Goal: Information Seeking & Learning: Check status

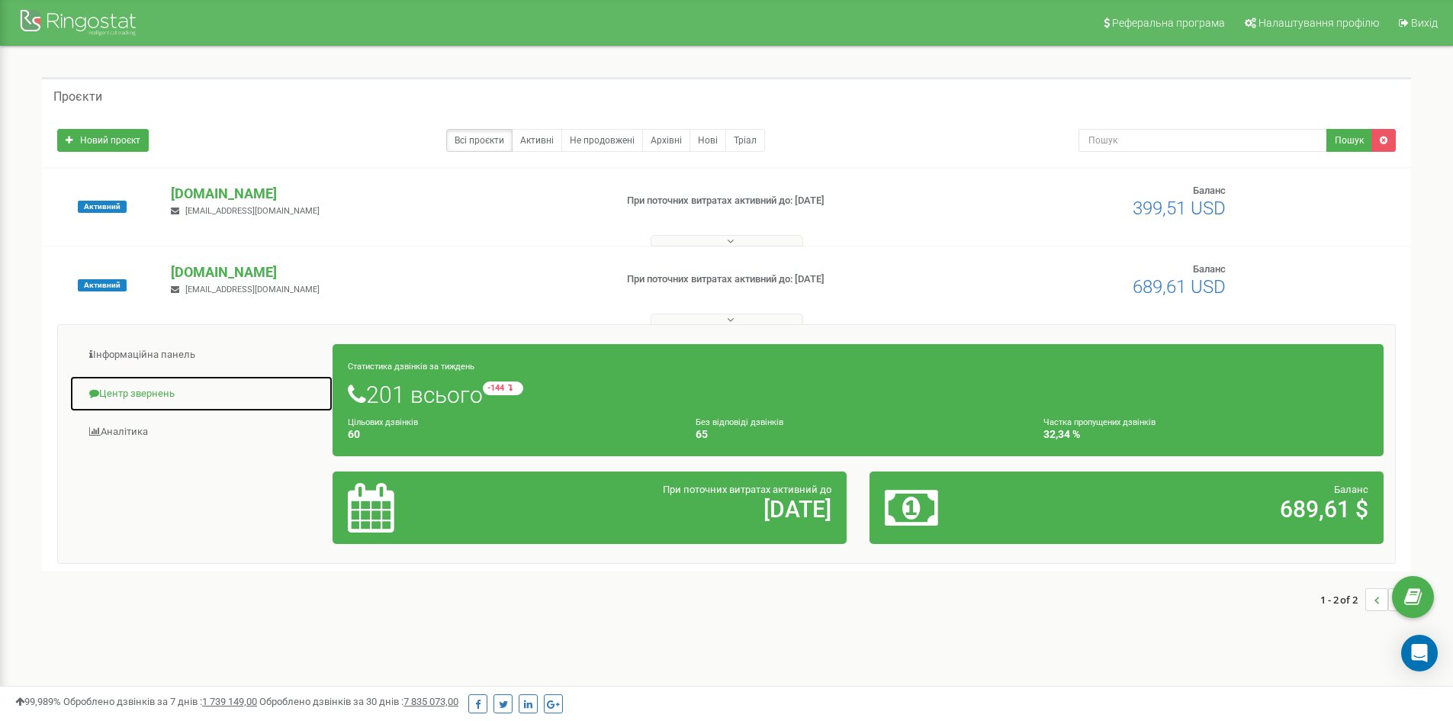
click at [177, 381] on link "Центр звернень" at bounding box center [201, 393] width 264 height 37
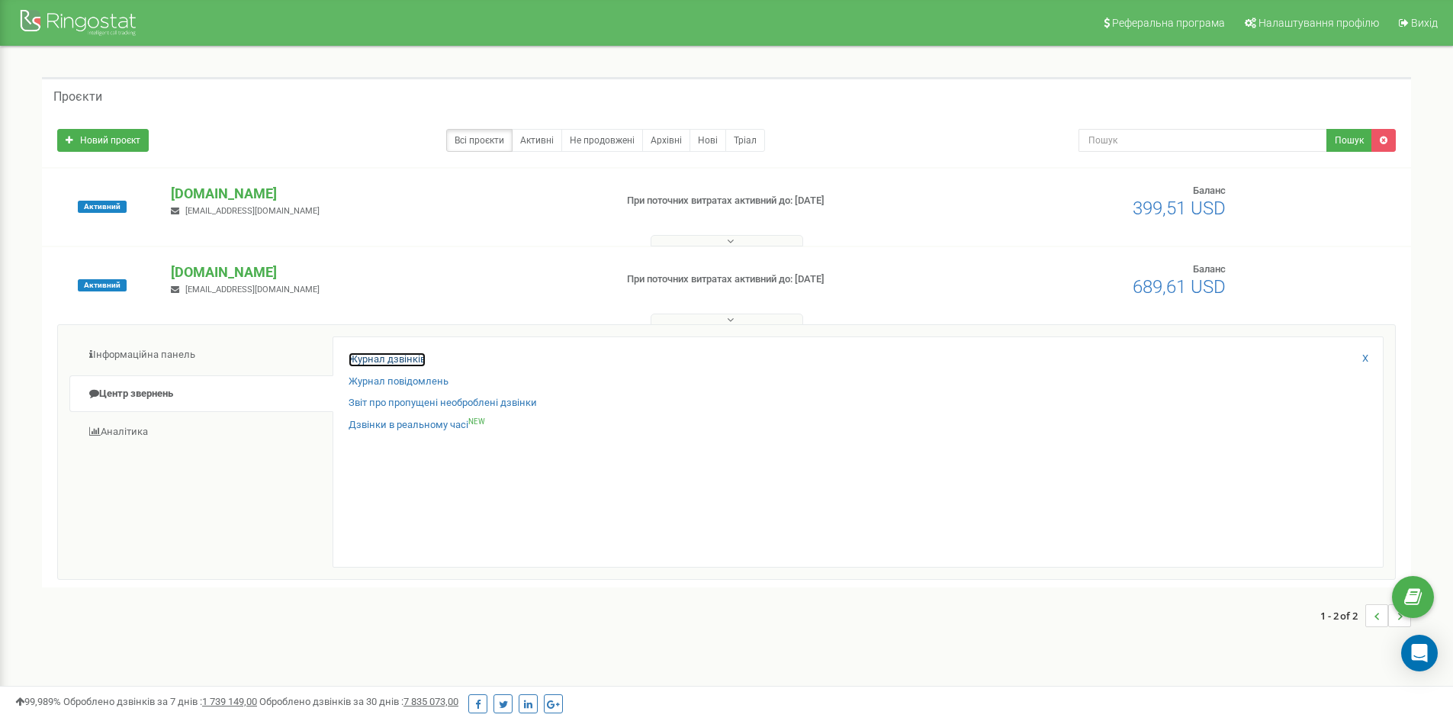
click at [362, 355] on link "Журнал дзвінків" at bounding box center [387, 359] width 77 height 14
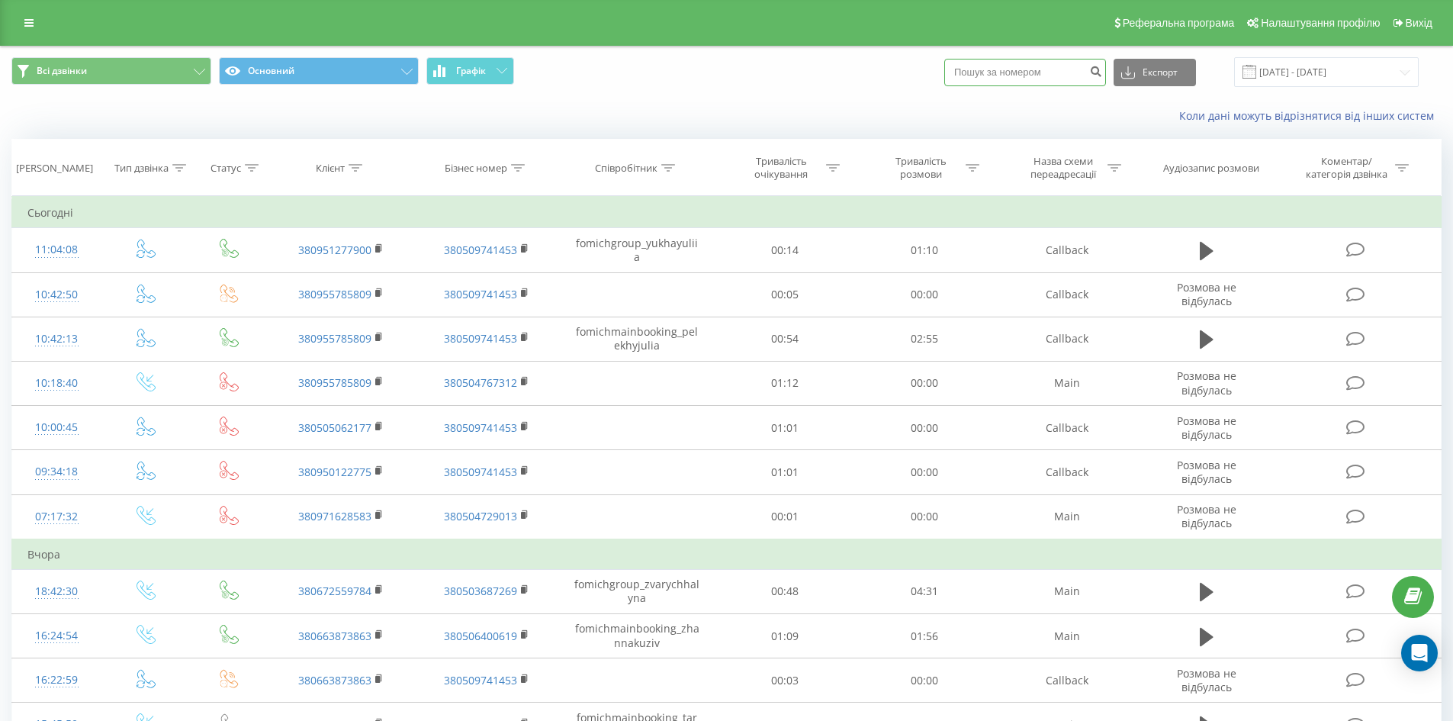
click at [998, 74] on input at bounding box center [1025, 72] width 162 height 27
paste input "+380972618899"
click at [975, 73] on input "+380972618899" at bounding box center [1025, 72] width 162 height 27
type input "380972618899"
click at [1102, 71] on icon "submit" at bounding box center [1095, 69] width 13 height 9
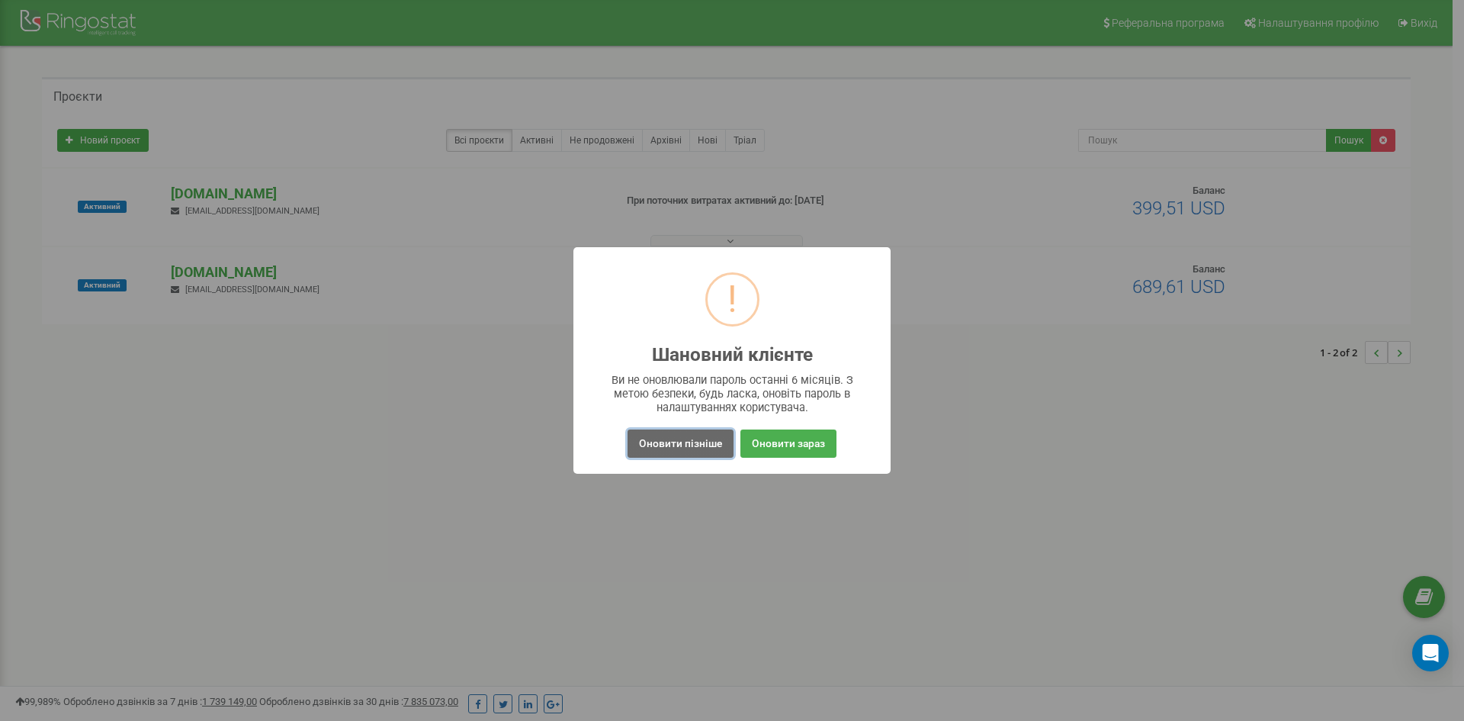
click at [673, 448] on button "Оновити пізніше" at bounding box center [681, 443] width 106 height 28
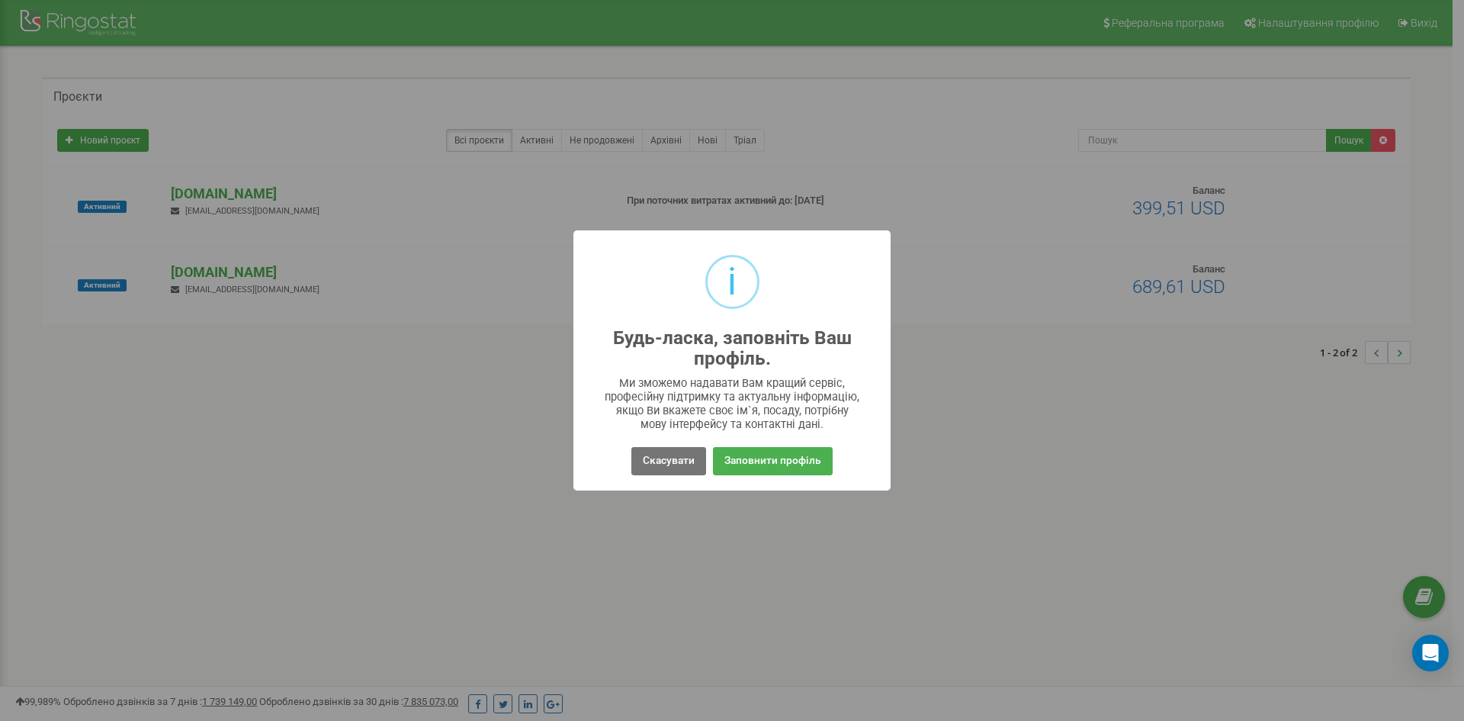
click at [231, 187] on div "i Будь-ласка, заповніть Ваш профіль. × Ми зможемо надавати Вам кращий сервіс, п…" at bounding box center [732, 360] width 1464 height 721
drag, startPoint x: 645, startPoint y: 464, endPoint x: 543, endPoint y: 360, distance: 146.2
click at [644, 464] on button "Скасувати" at bounding box center [669, 461] width 75 height 28
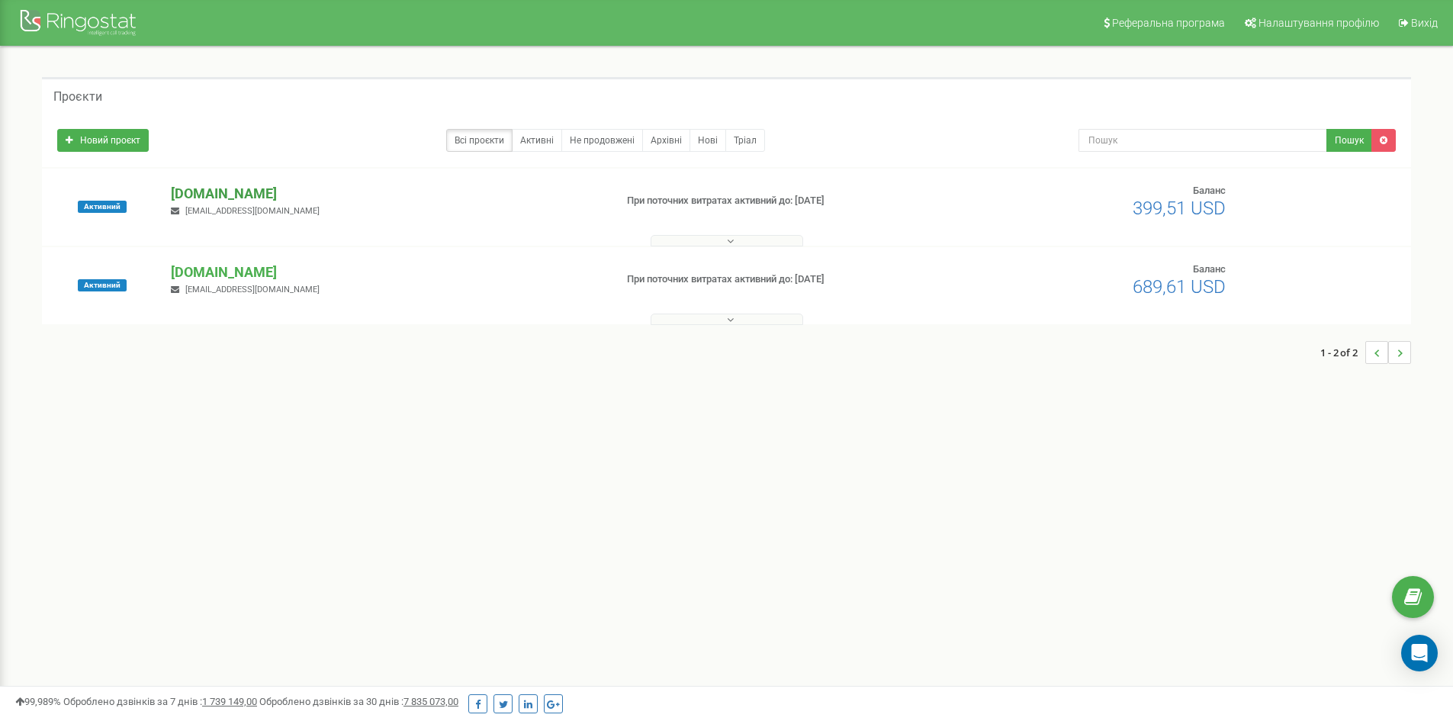
click at [222, 184] on div "Активний fb-resort.com katasnky@gmail.com При поточних витратах активний до: 07…" at bounding box center [726, 207] width 1369 height 77
click at [221, 188] on p "[DOMAIN_NAME]" at bounding box center [386, 194] width 431 height 20
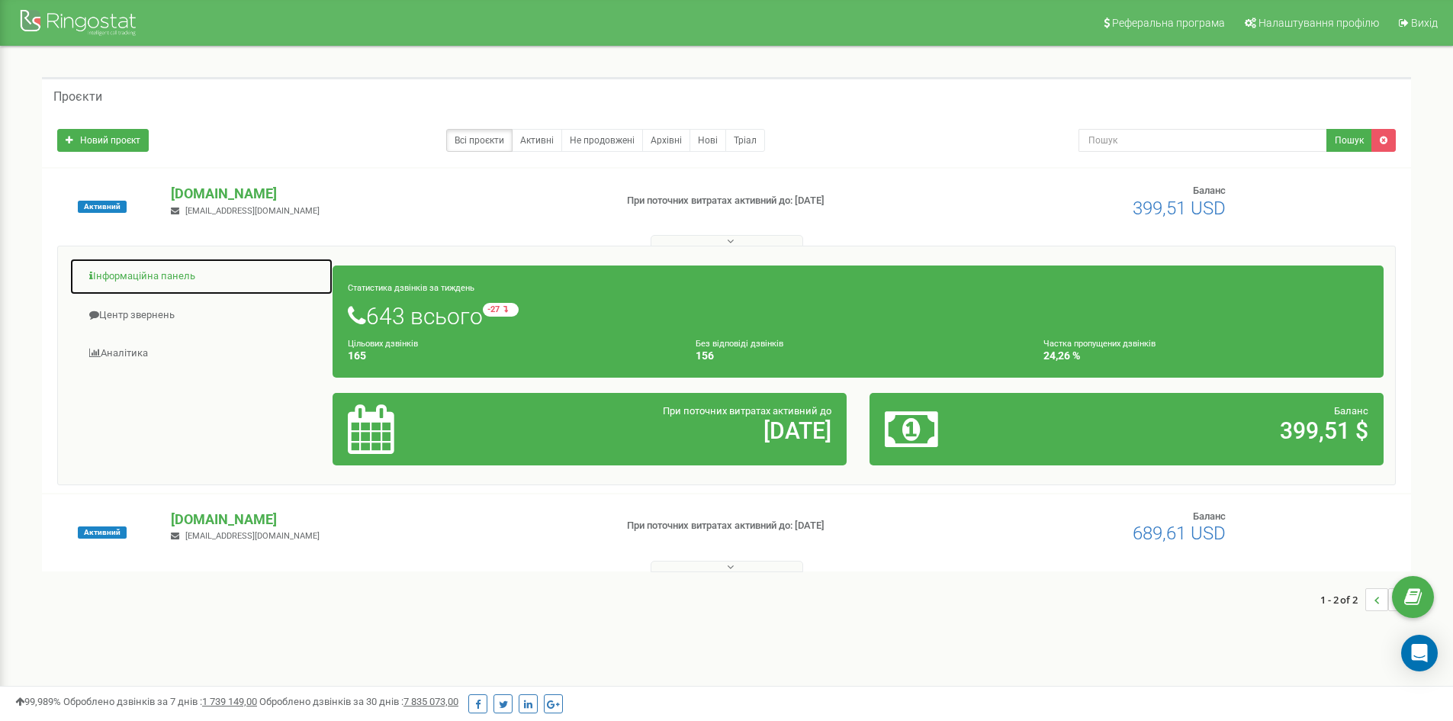
click at [151, 283] on link "Інформаційна панель" at bounding box center [201, 276] width 264 height 37
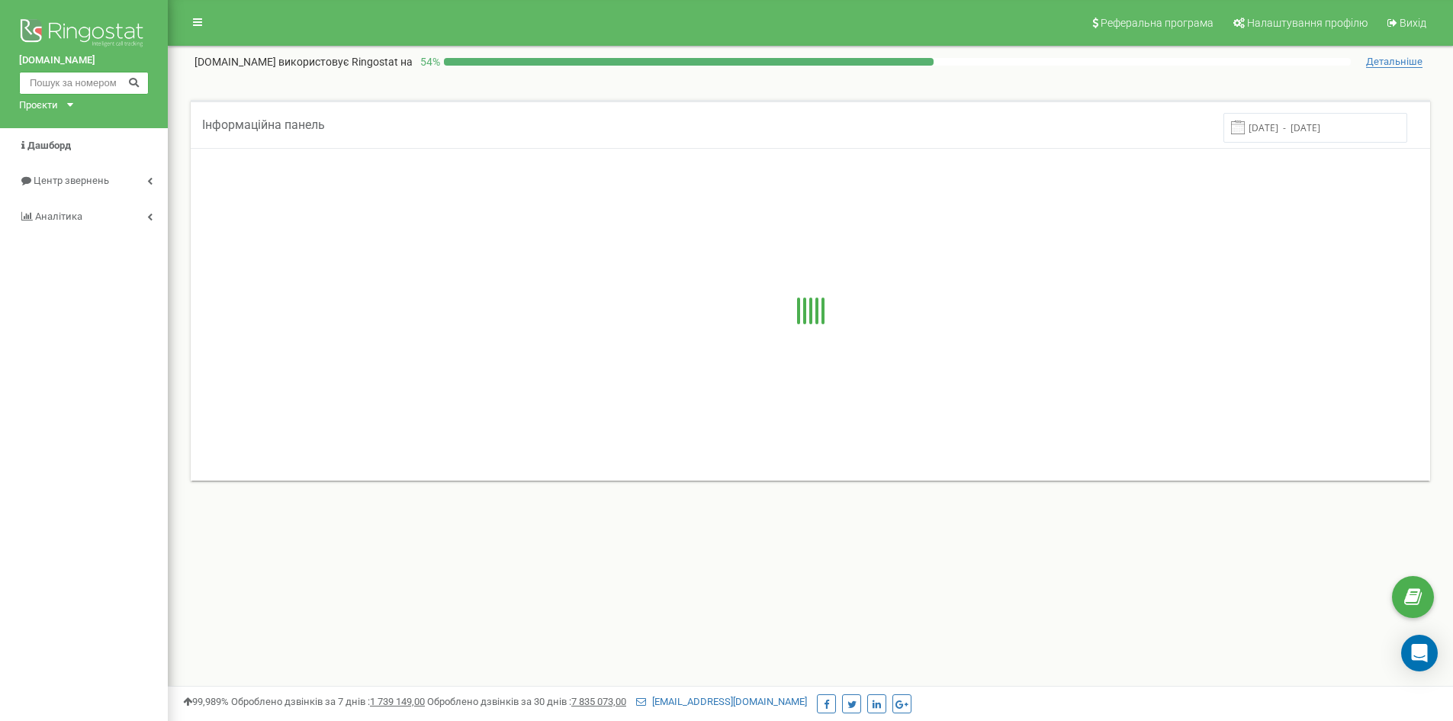
click at [69, 82] on input "text" at bounding box center [84, 83] width 130 height 23
paste input "[PHONE_NUMBER]"
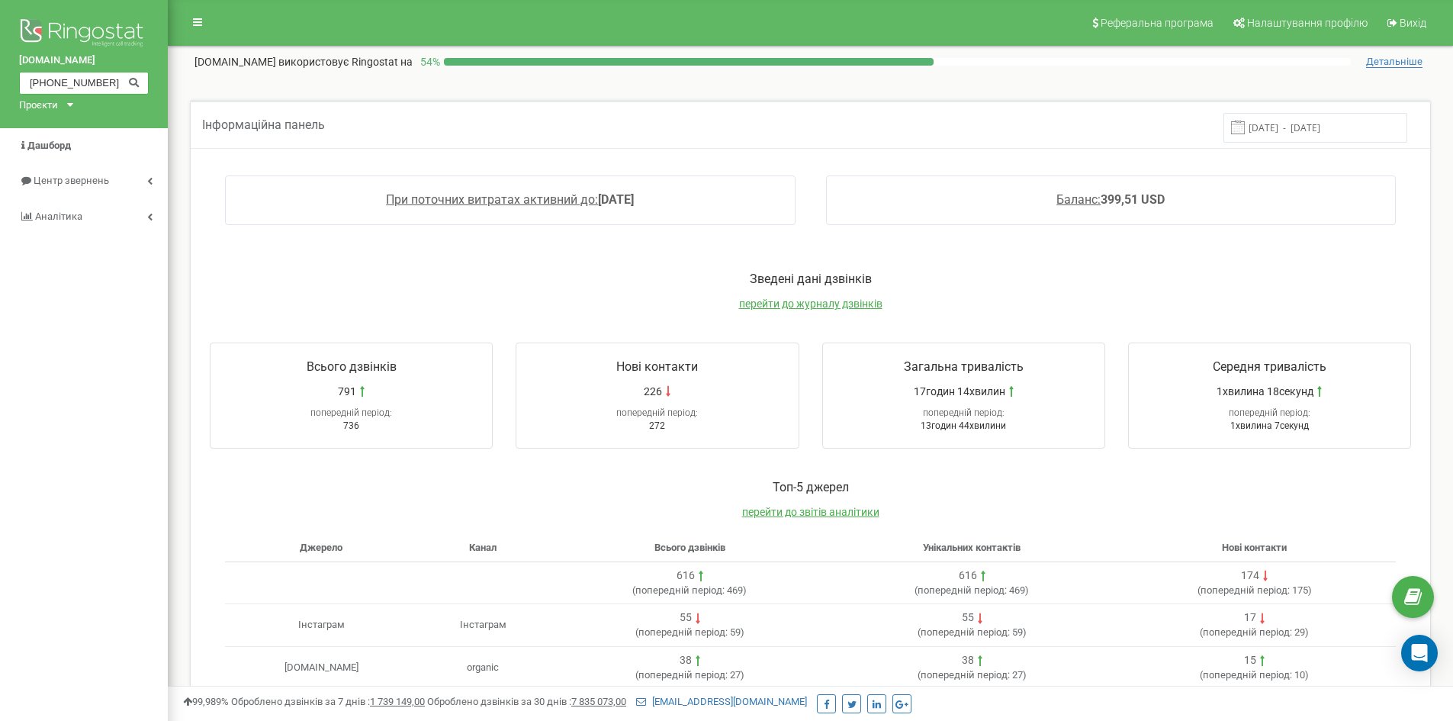
click at [33, 80] on input "[PHONE_NUMBER]" at bounding box center [84, 83] width 130 height 23
type input "380972618899"
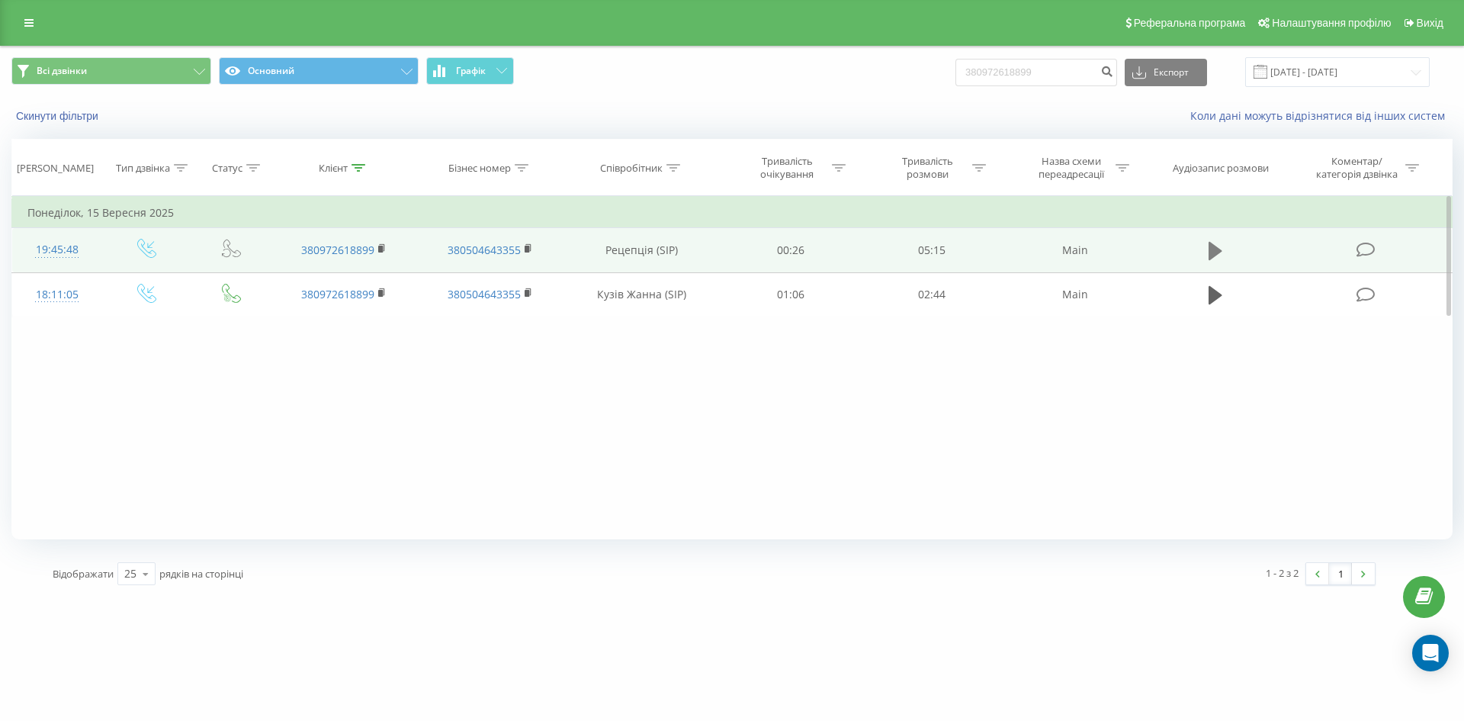
click at [1220, 251] on icon at bounding box center [1216, 251] width 14 height 18
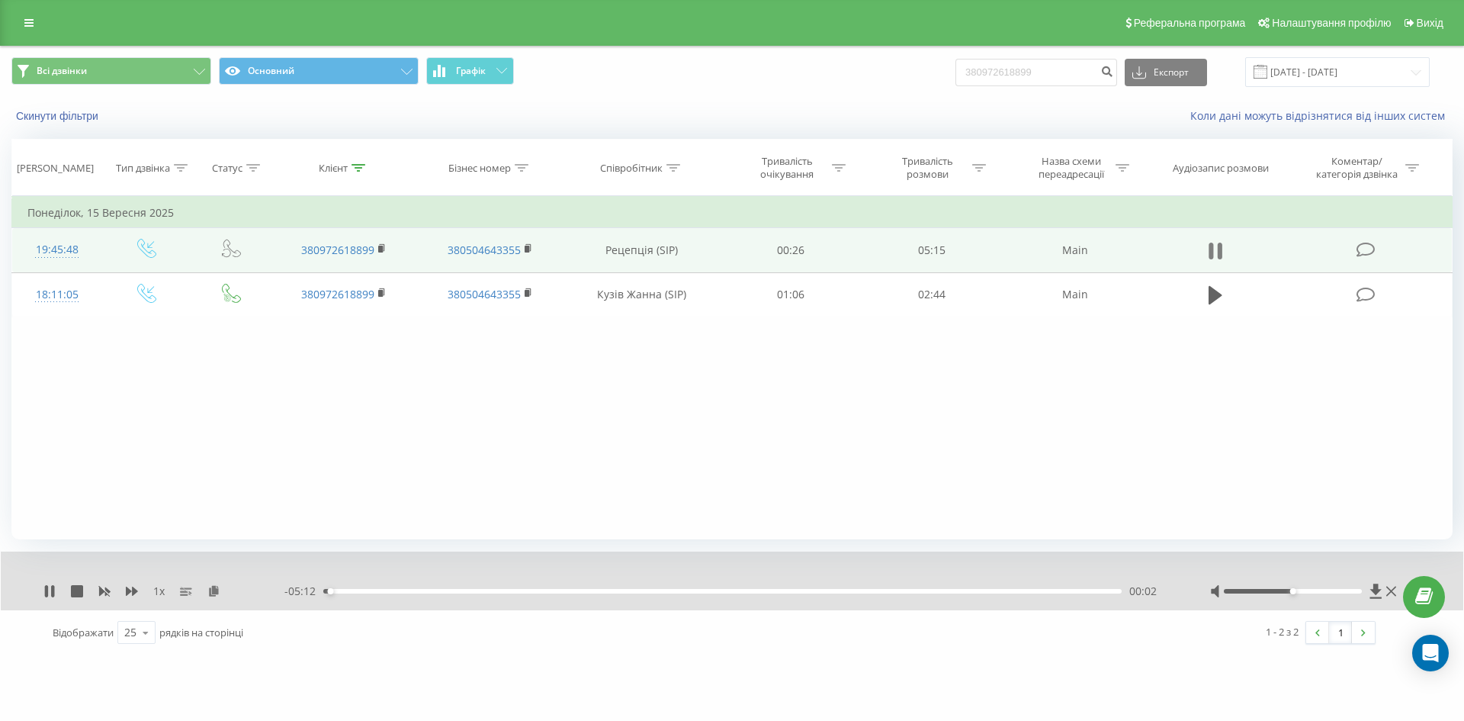
click at [1217, 257] on icon at bounding box center [1216, 250] width 14 height 21
click at [1220, 256] on icon at bounding box center [1216, 250] width 14 height 21
click at [877, 592] on div "03:38" at bounding box center [722, 591] width 799 height 5
click at [828, 592] on div "03:40" at bounding box center [722, 591] width 799 height 5
click at [937, 589] on div "04:02" at bounding box center [722, 591] width 799 height 5
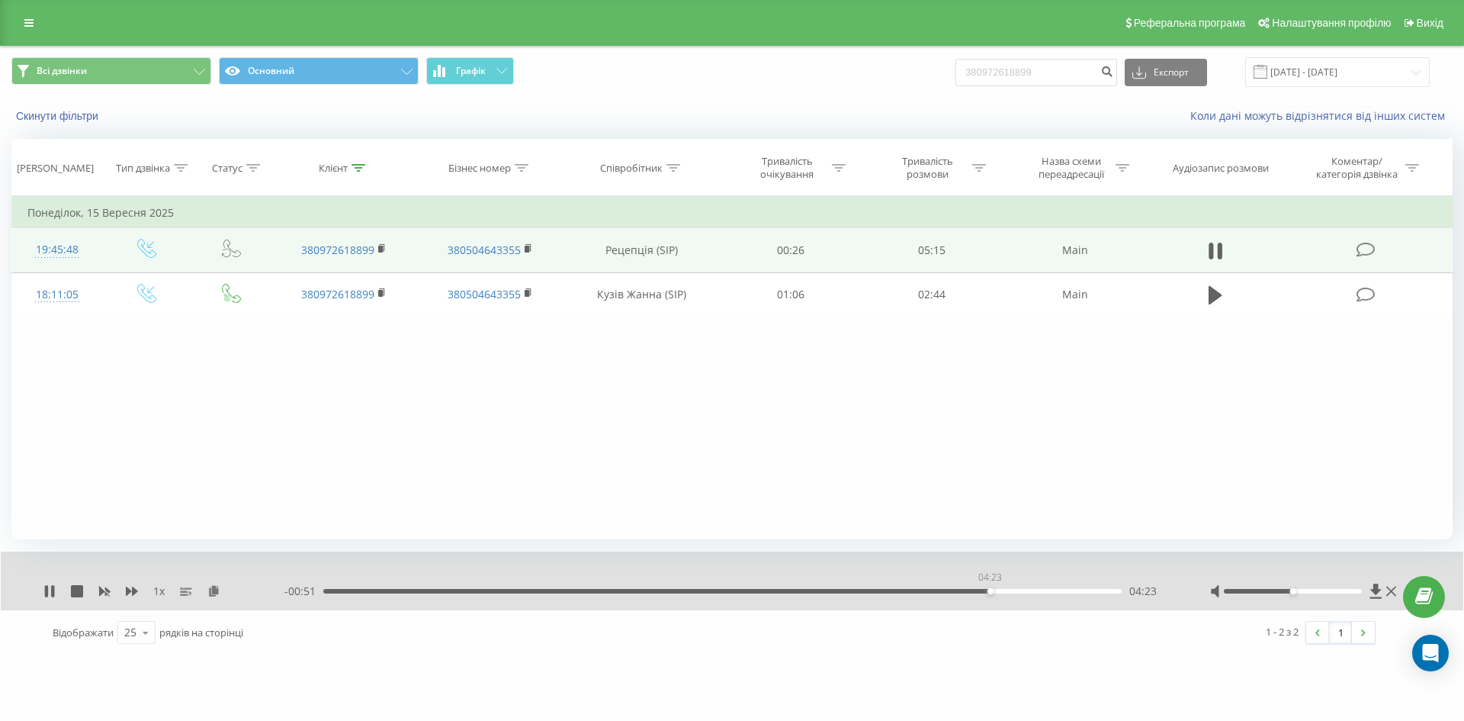
click at [990, 590] on div "04:23" at bounding box center [722, 591] width 799 height 5
click at [769, 593] on div "02:56" at bounding box center [722, 591] width 799 height 5
drag, startPoint x: 769, startPoint y: 591, endPoint x: 1002, endPoint y: 602, distance: 233.6
click at [1002, 602] on div "1 x - 00:46 04:29 04:29" at bounding box center [732, 580] width 1463 height 59
click at [160, 593] on span "1 x" at bounding box center [158, 590] width 11 height 15
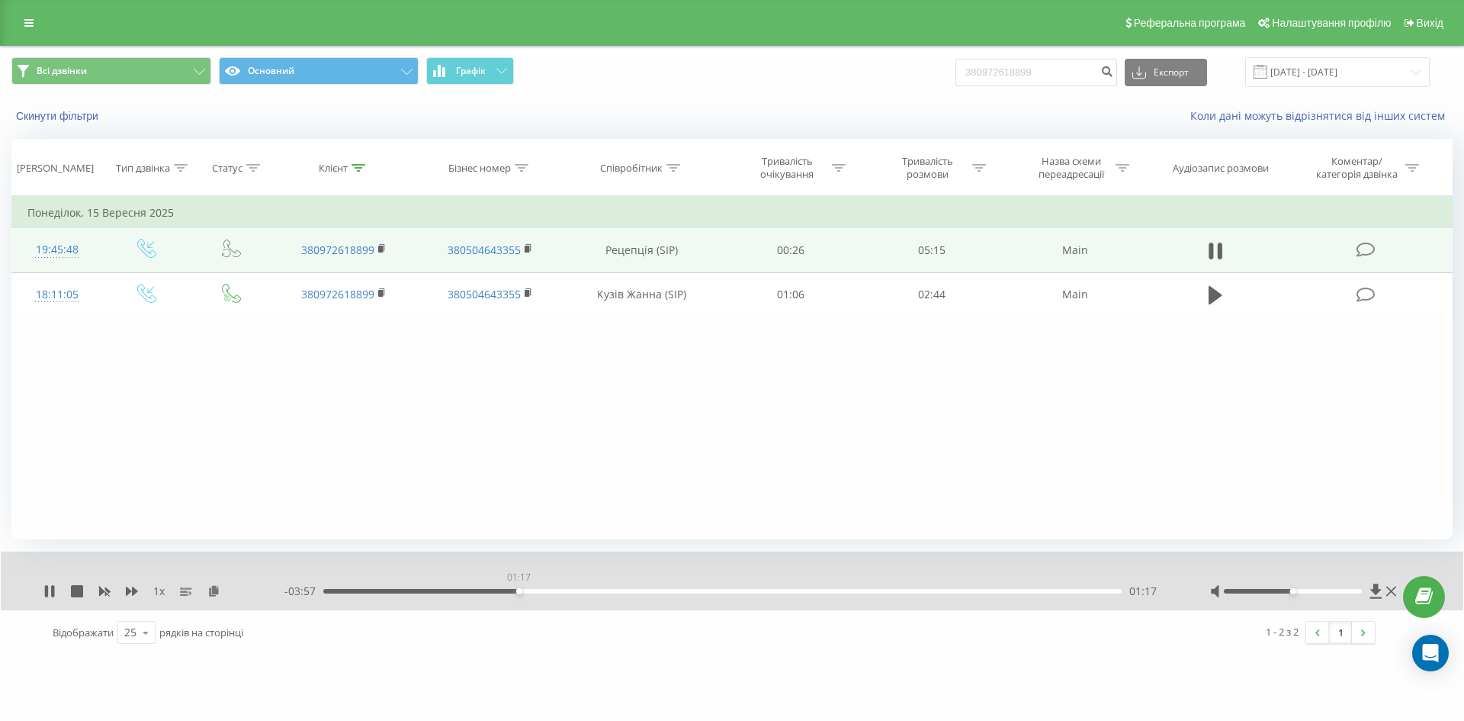
drag, startPoint x: 1030, startPoint y: 593, endPoint x: 519, endPoint y: 577, distance: 511.3
click at [519, 577] on div "1 x - 03:57 01:17 01:17" at bounding box center [732, 580] width 1463 height 59
drag, startPoint x: 166, startPoint y: 599, endPoint x: 157, endPoint y: 587, distance: 15.3
click at [161, 593] on div "1 x" at bounding box center [163, 590] width 241 height 15
click at [185, 594] on icon at bounding box center [186, 591] width 12 height 12
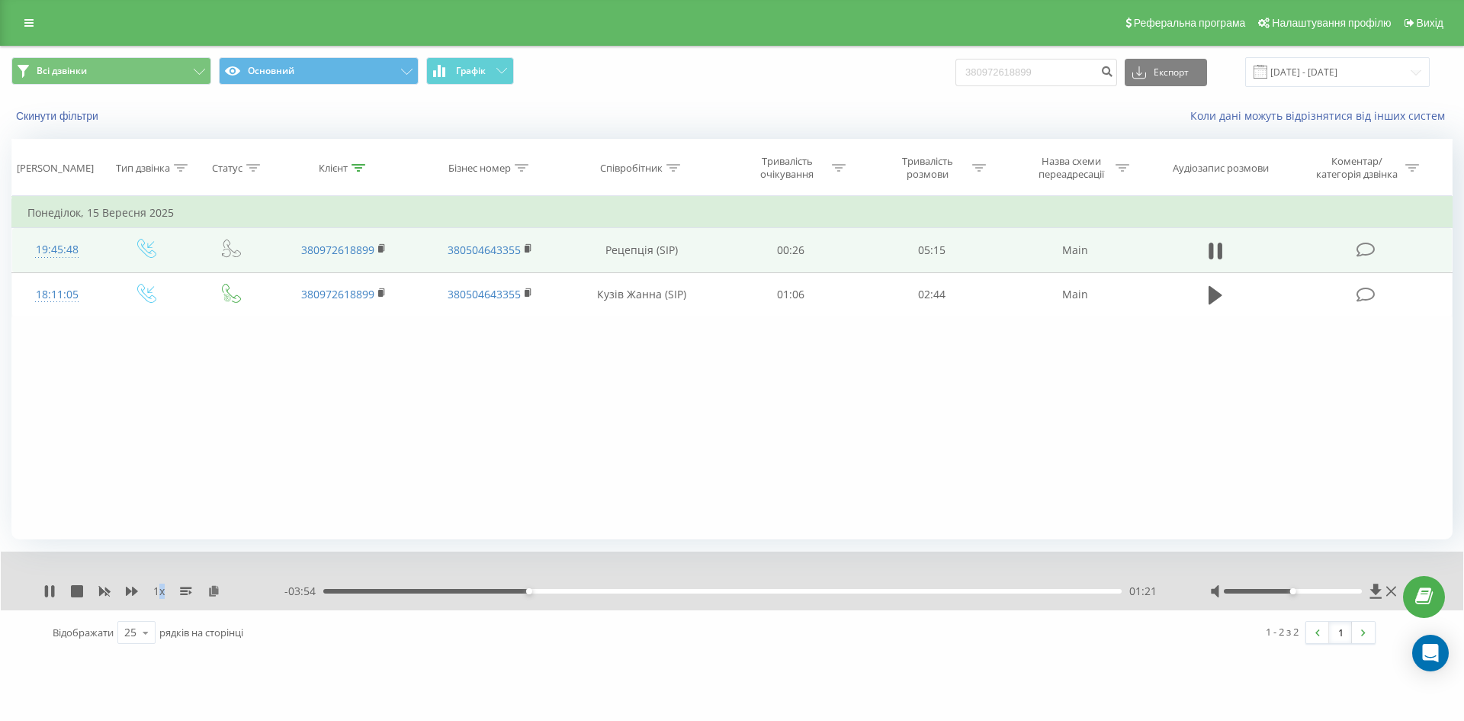
click at [172, 588] on div "1 x" at bounding box center [163, 590] width 241 height 15
click at [166, 588] on div "1 x" at bounding box center [163, 590] width 241 height 15
click at [184, 594] on rect at bounding box center [184, 594] width 8 height 2
click at [162, 589] on span "1 x" at bounding box center [158, 590] width 11 height 15
click at [128, 587] on icon at bounding box center [132, 591] width 12 height 12
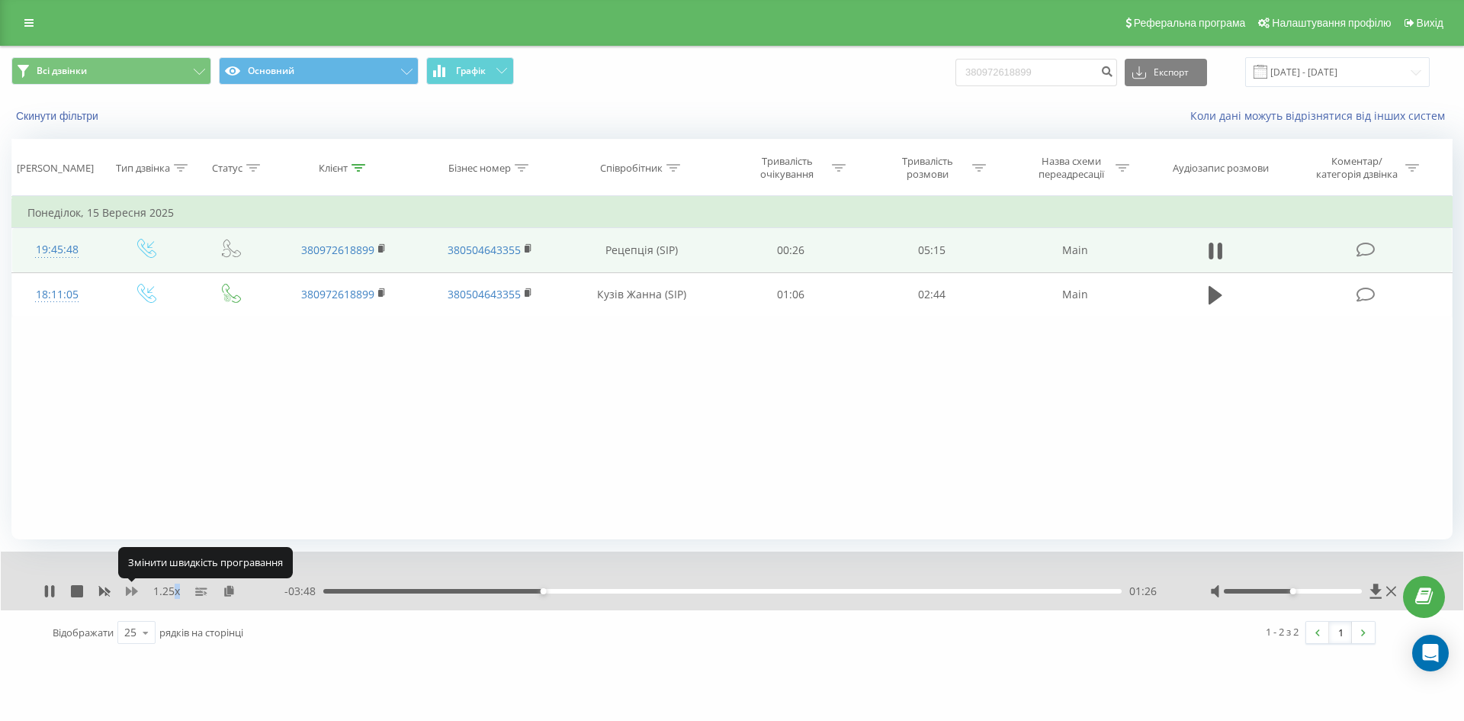
click at [132, 590] on icon at bounding box center [132, 591] width 12 height 12
click at [53, 593] on icon at bounding box center [52, 591] width 3 height 12
